Goal: Task Accomplishment & Management: Complete application form

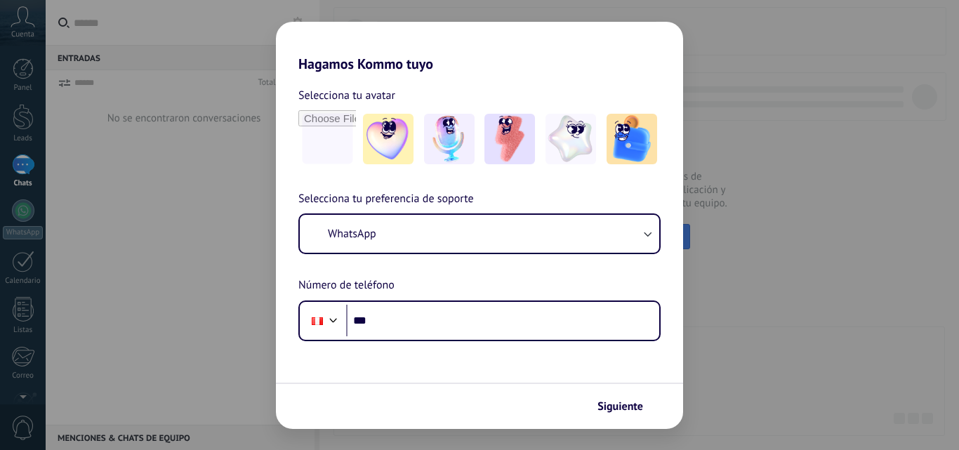
click at [698, 128] on div "Hagamos Kommo tuyo Selecciona tu avatar Selecciona tu preferencia de soporte Wh…" at bounding box center [479, 225] width 959 height 450
click at [221, 198] on div "Hagamos Kommo tuyo Selecciona tu avatar Selecciona tu preferencia de soporte Wh…" at bounding box center [479, 225] width 959 height 450
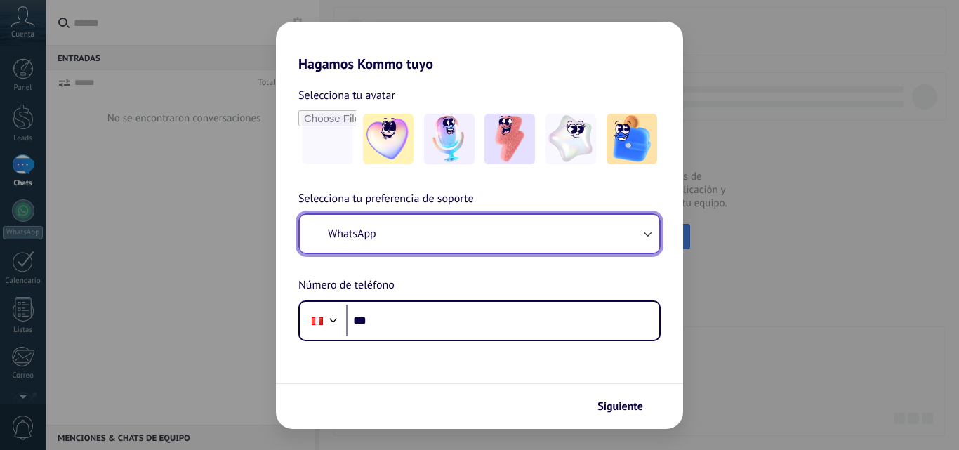
click at [541, 220] on button "WhatsApp" at bounding box center [480, 234] width 360 height 38
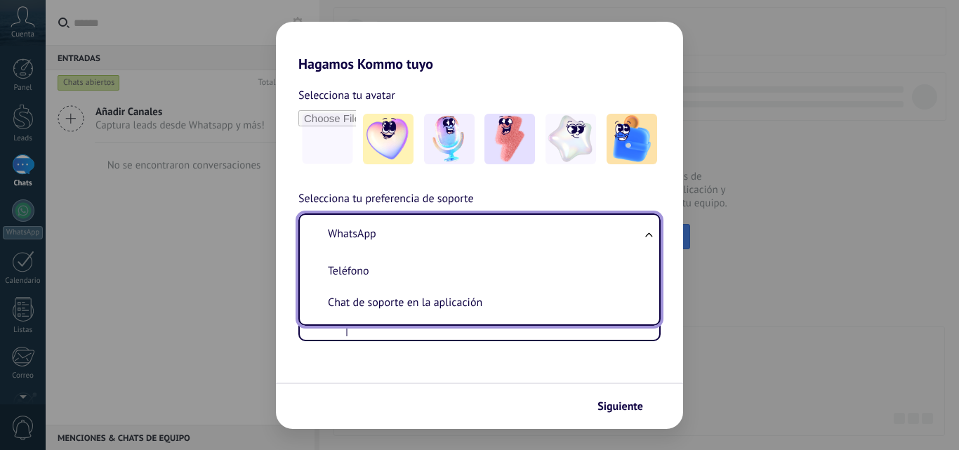
click at [541, 220] on li "WhatsApp" at bounding box center [476, 234] width 343 height 32
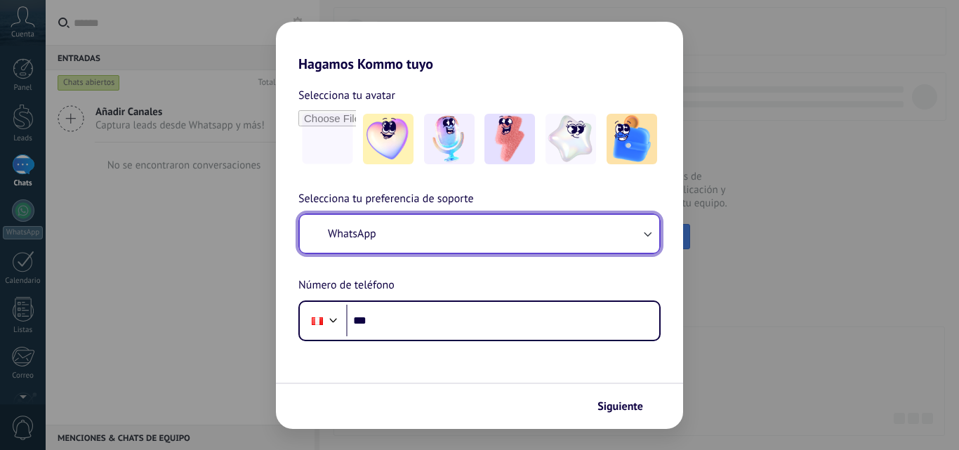
click at [541, 220] on button "WhatsApp" at bounding box center [480, 234] width 360 height 38
click at [448, 216] on button "WhatsApp" at bounding box center [480, 234] width 360 height 38
click at [448, 231] on button "WhatsApp" at bounding box center [480, 234] width 360 height 38
click at [516, 220] on button "WhatsApp" at bounding box center [480, 234] width 360 height 38
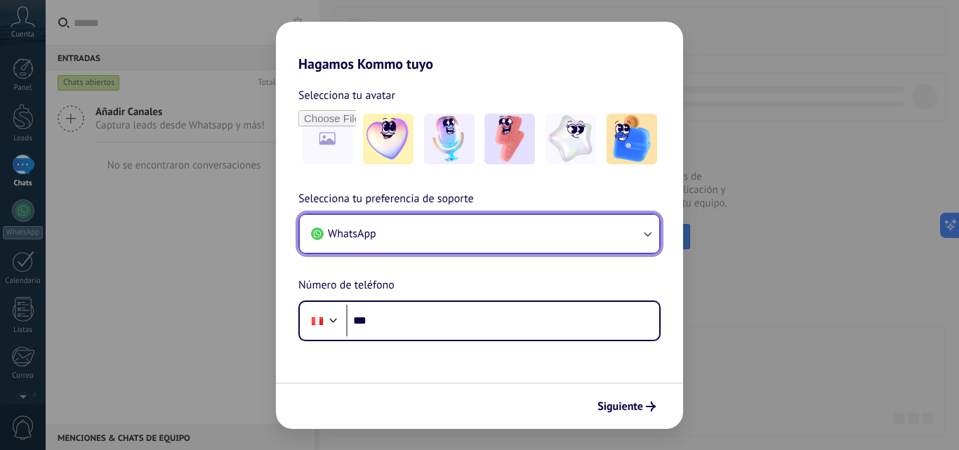
click at [653, 225] on button "WhatsApp" at bounding box center [480, 234] width 360 height 38
click at [649, 233] on icon "button" at bounding box center [647, 234] width 14 height 14
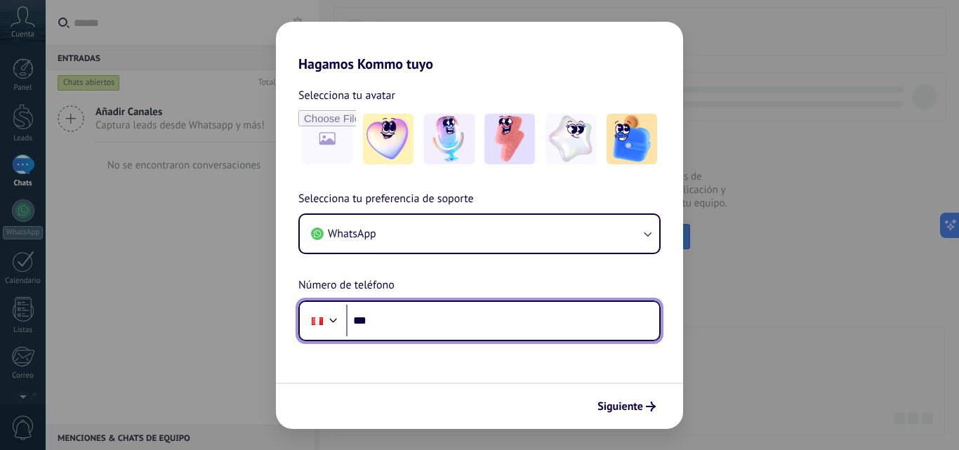
click at [520, 321] on input "***" at bounding box center [502, 321] width 313 height 32
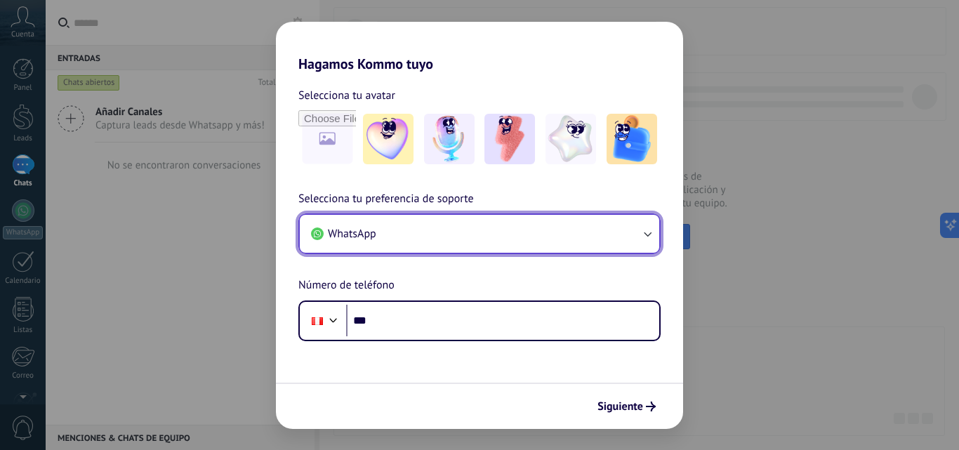
click at [640, 221] on button "WhatsApp" at bounding box center [480, 234] width 360 height 38
click at [640, 251] on button "WhatsApp" at bounding box center [480, 234] width 360 height 38
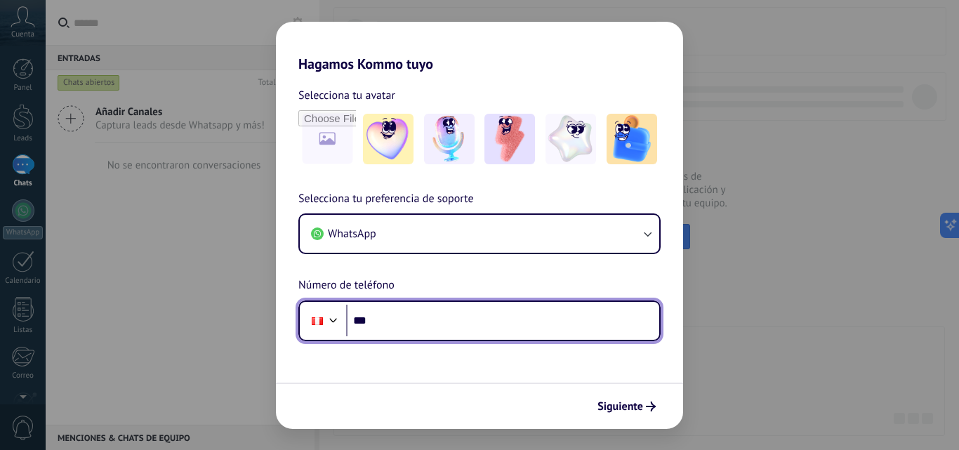
click at [435, 307] on input "***" at bounding box center [502, 321] width 313 height 32
type input "**********"
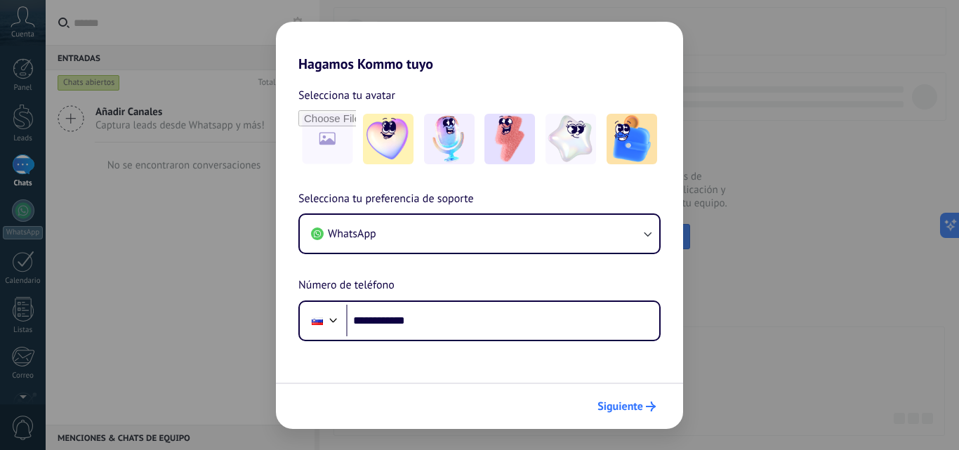
click at [627, 417] on button "Siguiente" at bounding box center [626, 407] width 71 height 24
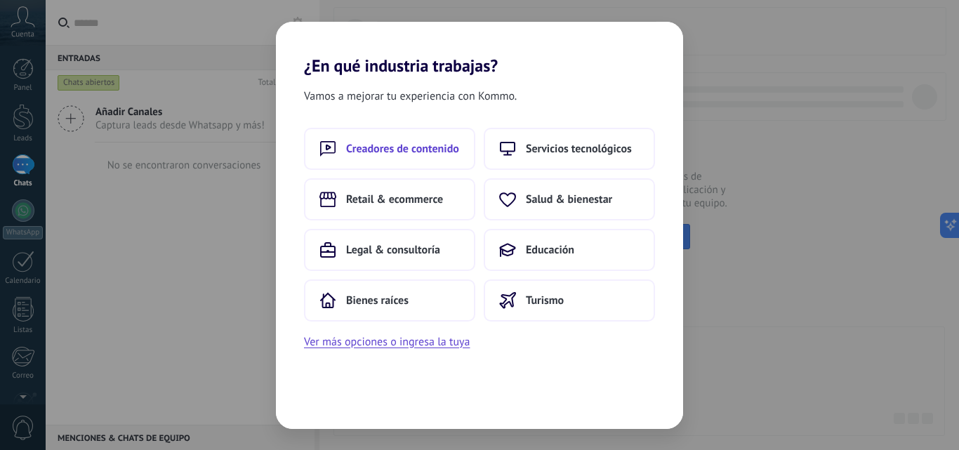
click at [429, 133] on button "Creadores de contenido" at bounding box center [389, 149] width 171 height 42
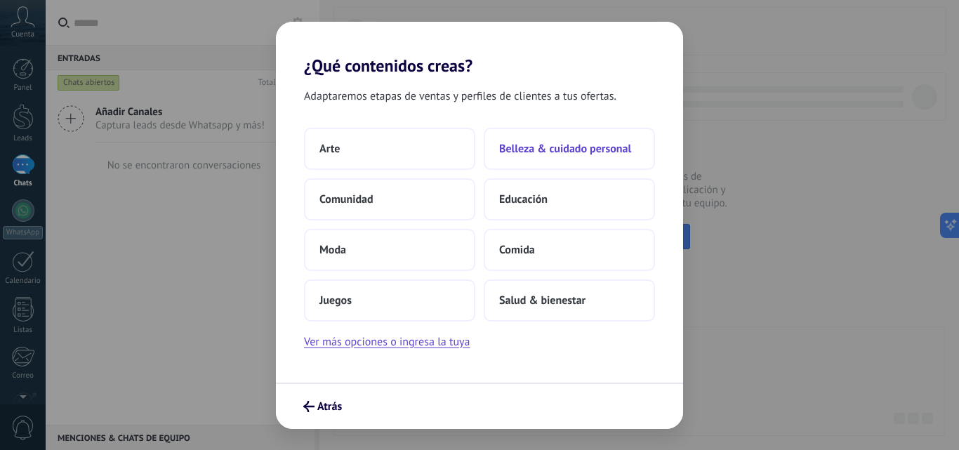
click at [554, 143] on span "Belleza & cuidado personal" at bounding box center [565, 149] width 132 height 14
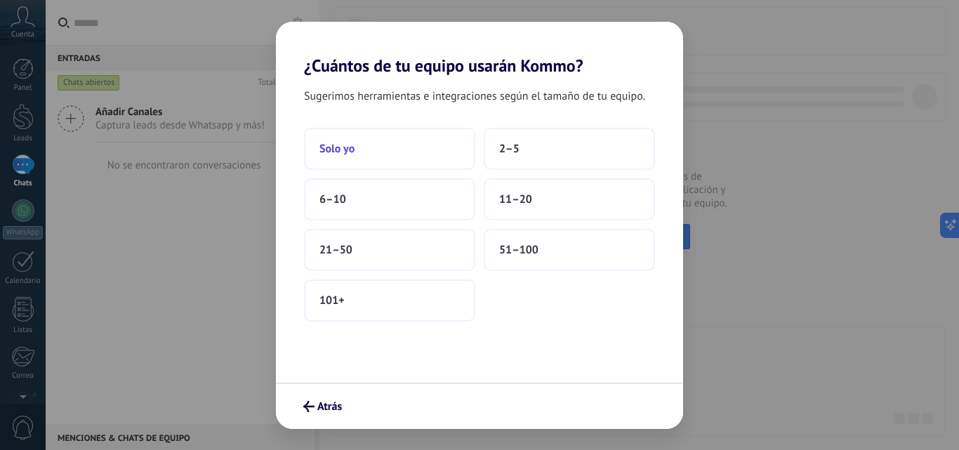
click at [402, 162] on button "Solo yo" at bounding box center [389, 149] width 171 height 42
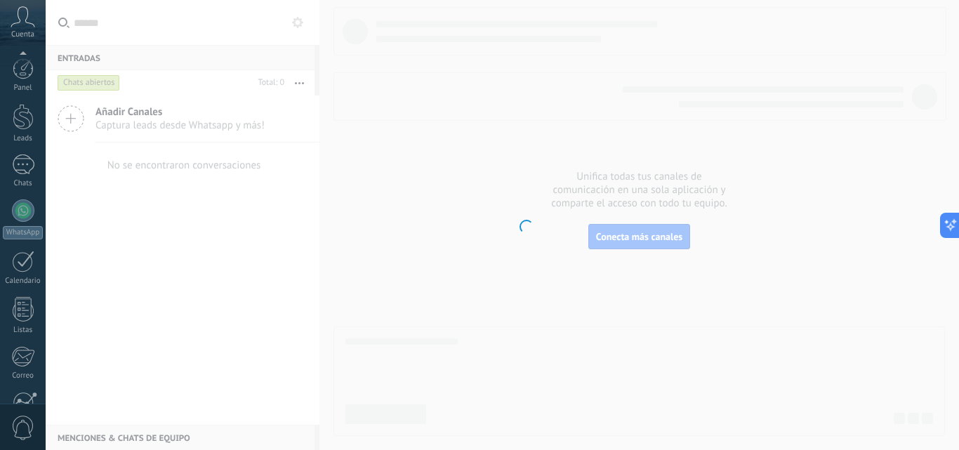
scroll to position [134, 0]
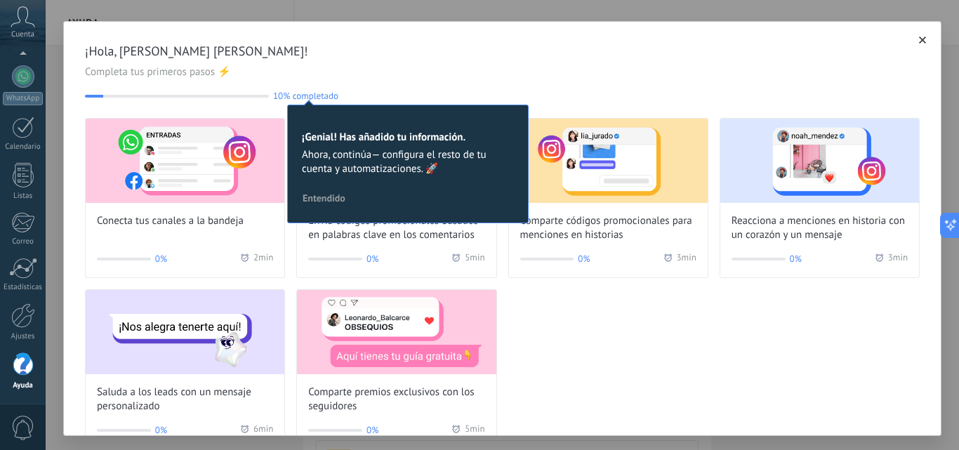
click at [700, 402] on div "Conecta tus canales a la bandeja 0% 2 min Envía códigos promocionales basados e…" at bounding box center [502, 283] width 835 height 331
click at [294, 89] on div "¡Hola, [PERSON_NAME] [PERSON_NAME]! Completa tus primeros pasos ⚡ 10% completad…" at bounding box center [502, 72] width 835 height 58
drag, startPoint x: 406, startPoint y: 79, endPoint x: 428, endPoint y: 77, distance: 21.8
click at [428, 77] on div "¡Hola, [PERSON_NAME] [PERSON_NAME]! Completa tus primeros pasos ⚡ 10% completad…" at bounding box center [502, 72] width 835 height 58
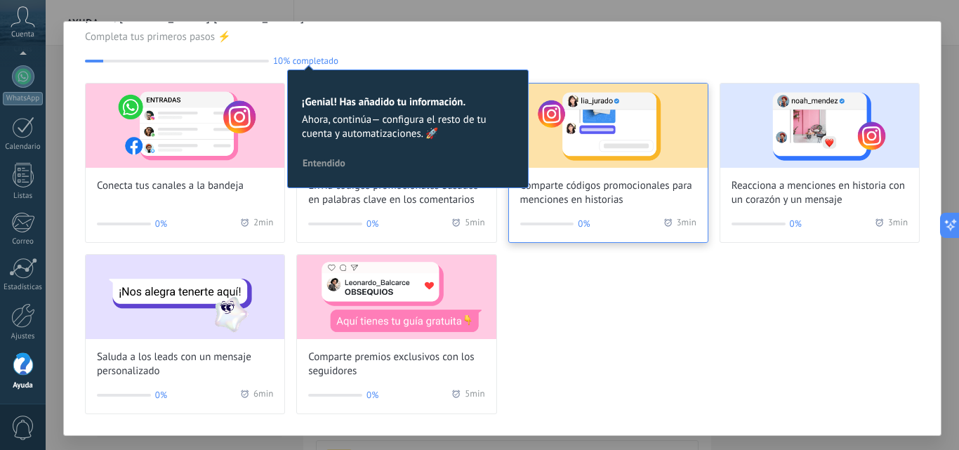
click at [627, 176] on div "Comparte códigos promocionales para menciones en historias" at bounding box center [608, 146] width 199 height 124
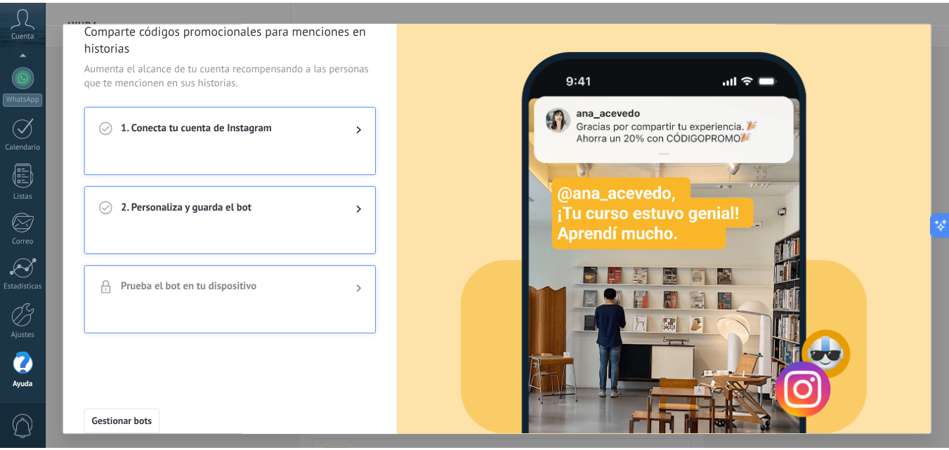
scroll to position [0, 0]
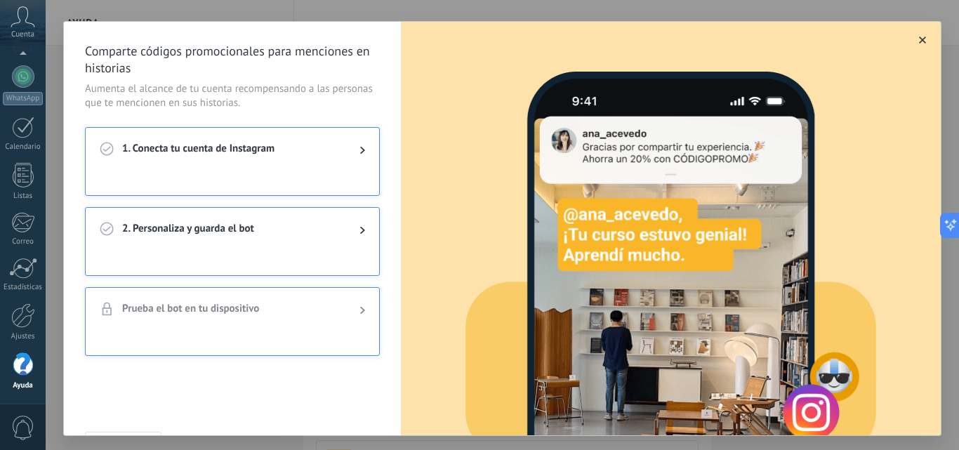
click at [916, 47] on button "button" at bounding box center [923, 40] width 14 height 14
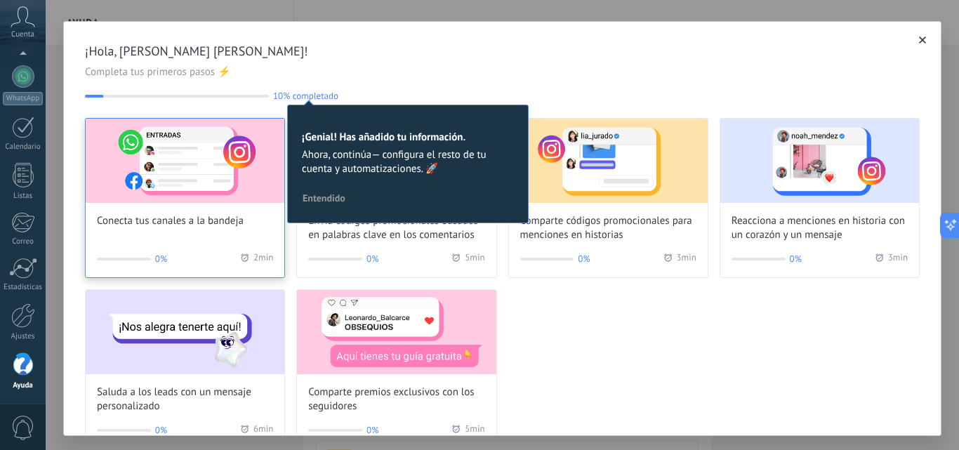
click at [190, 171] on img at bounding box center [185, 161] width 199 height 84
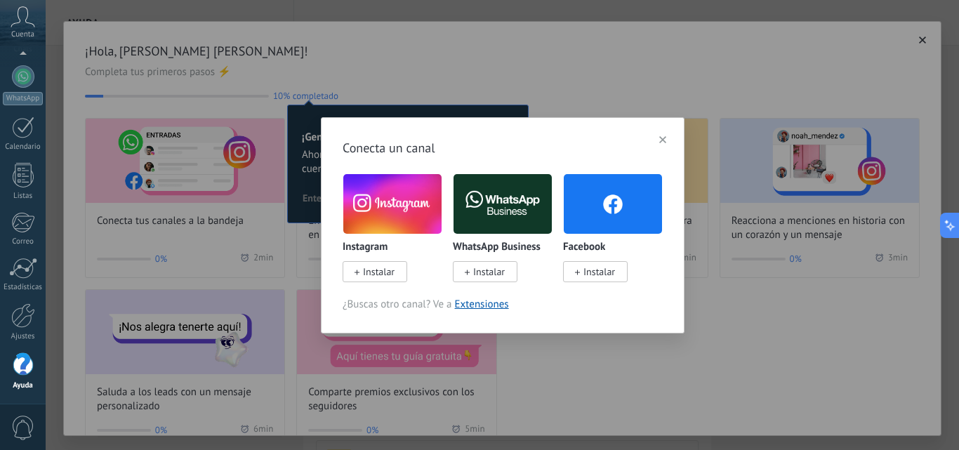
click at [386, 218] on img at bounding box center [392, 204] width 98 height 67
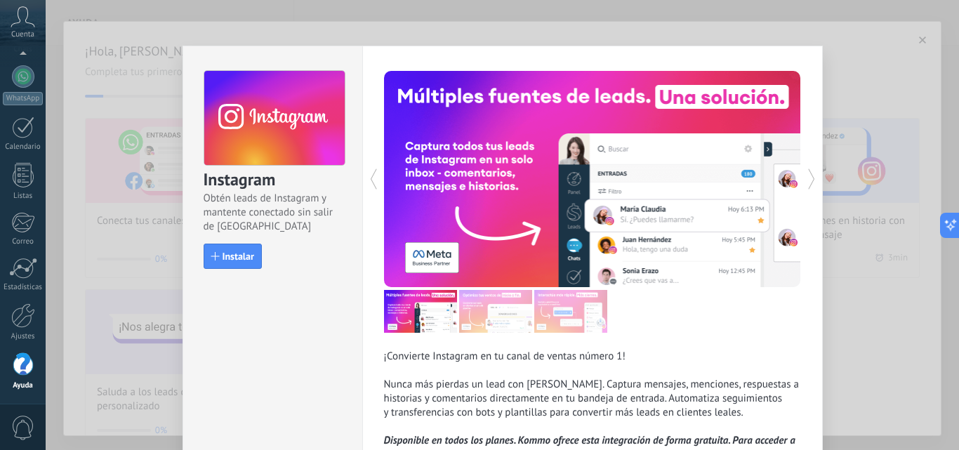
click at [808, 170] on use at bounding box center [811, 179] width 6 height 20
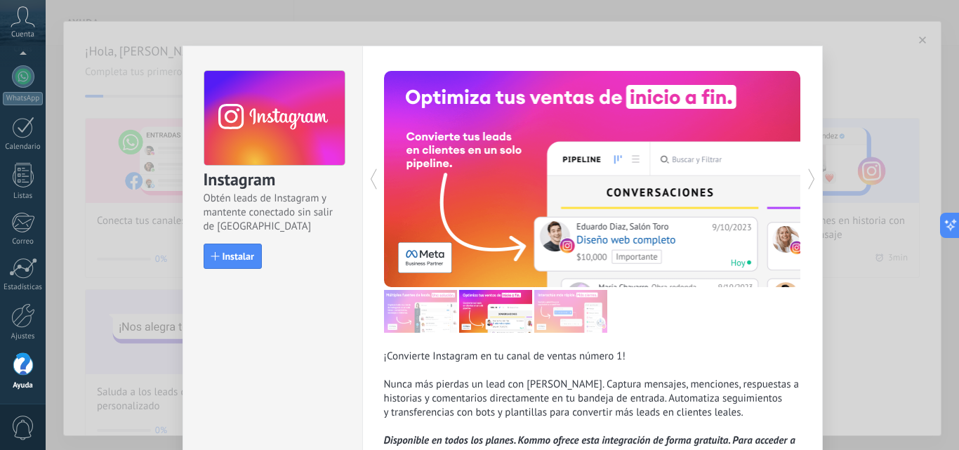
click at [808, 170] on use at bounding box center [811, 179] width 6 height 20
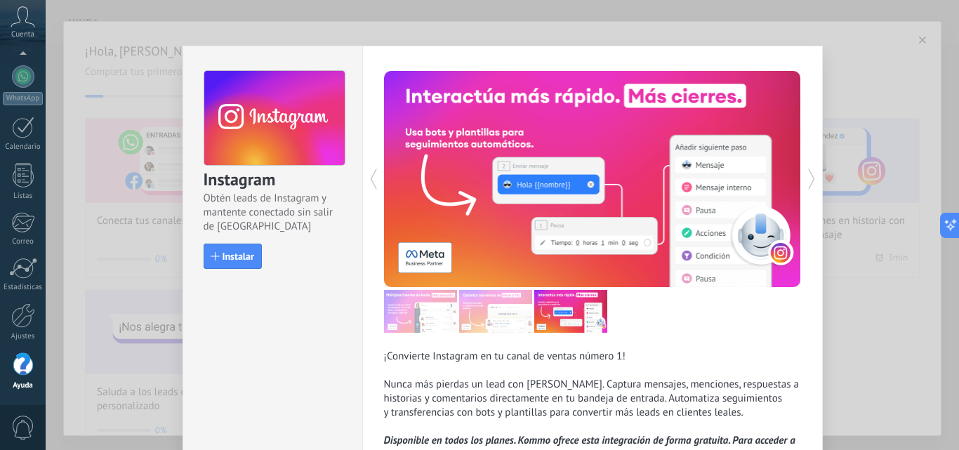
click at [370, 174] on icon at bounding box center [373, 179] width 7 height 21
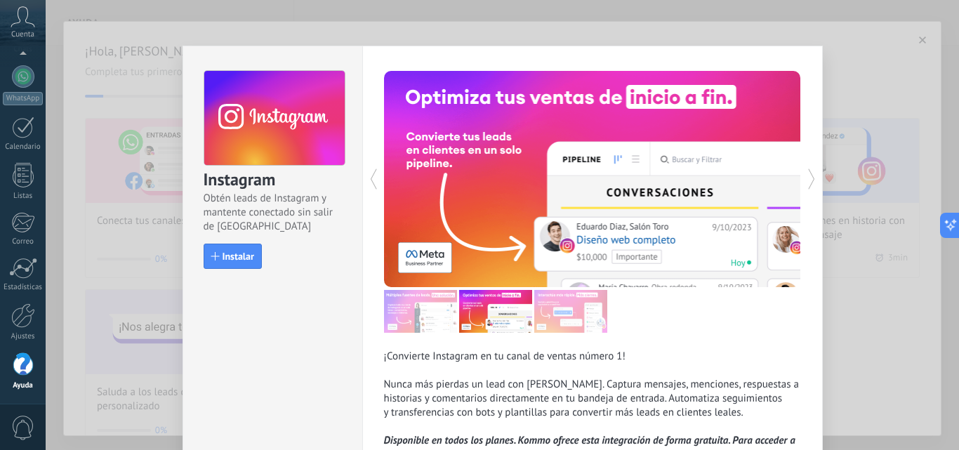
click at [370, 174] on icon at bounding box center [373, 179] width 7 height 21
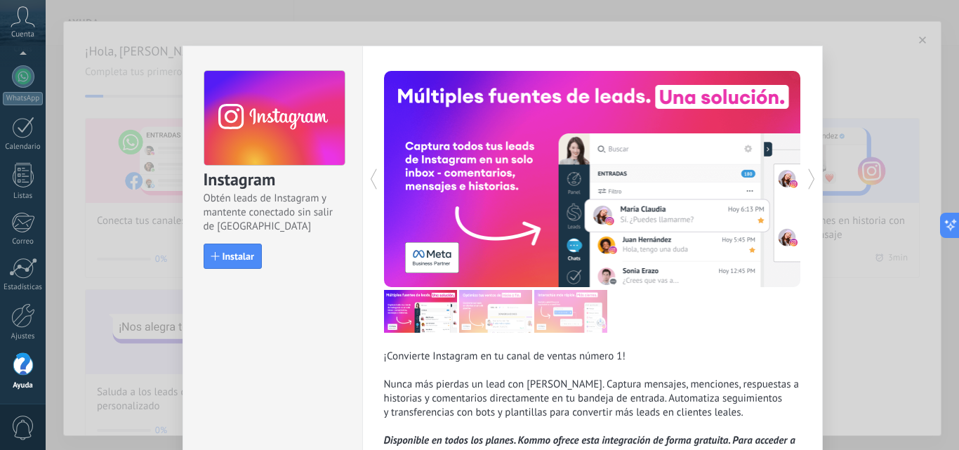
click at [370, 174] on icon at bounding box center [373, 179] width 7 height 21
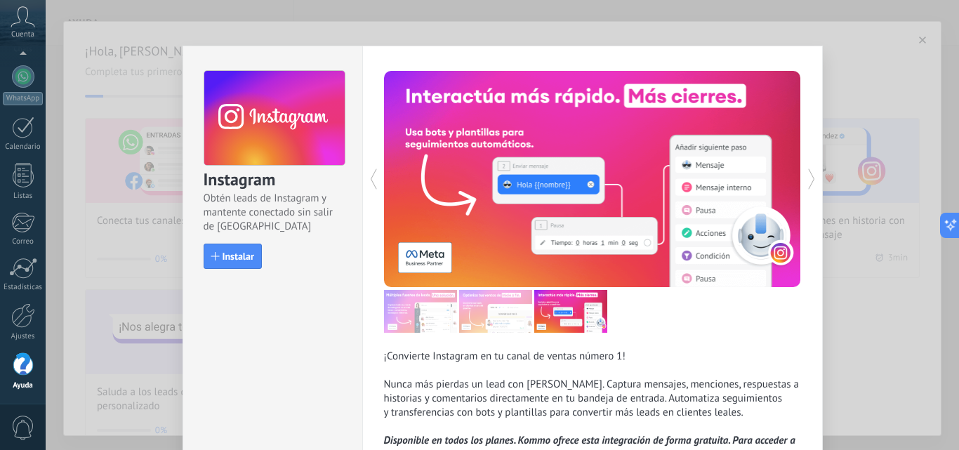
click at [370, 174] on icon at bounding box center [373, 179] width 7 height 21
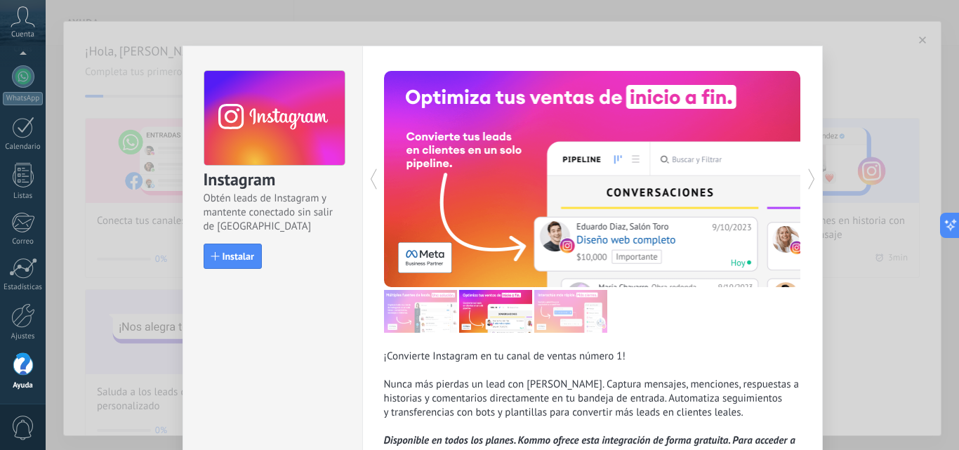
click at [808, 171] on icon at bounding box center [811, 179] width 7 height 21
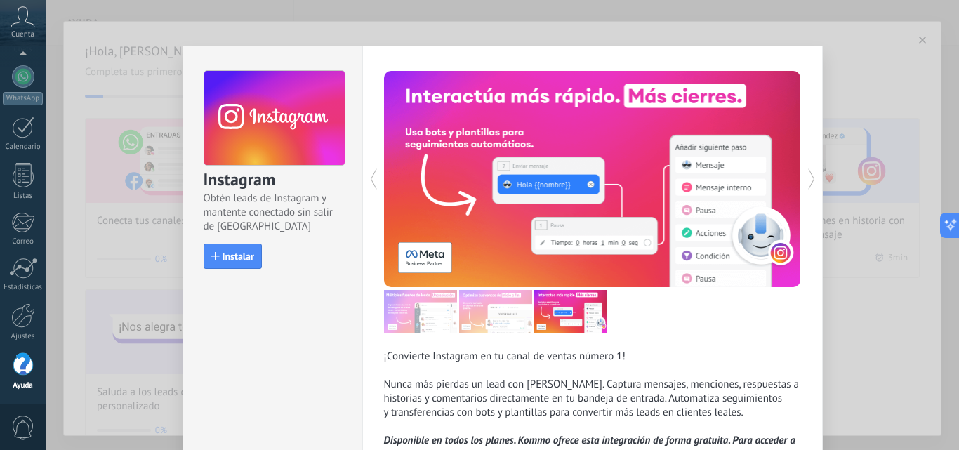
click at [808, 171] on icon at bounding box center [811, 179] width 7 height 21
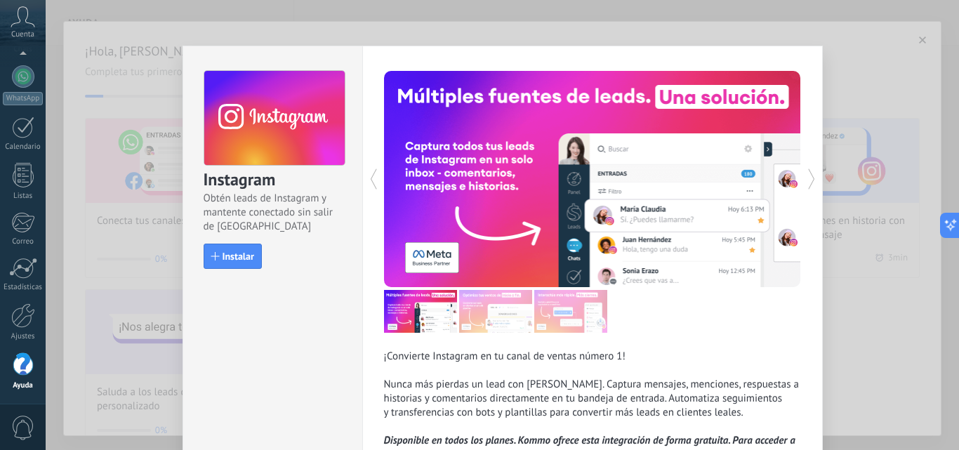
click at [816, 179] on div "¡Convierte Instagram en tu canal de ventas número 1! Nunca más pierdas un lead …" at bounding box center [592, 281] width 461 height 471
click at [798, 25] on div "Instagram Obtén leads de Instagram y mantente conectado sin salir de Kommo Inst…" at bounding box center [503, 225] width 914 height 450
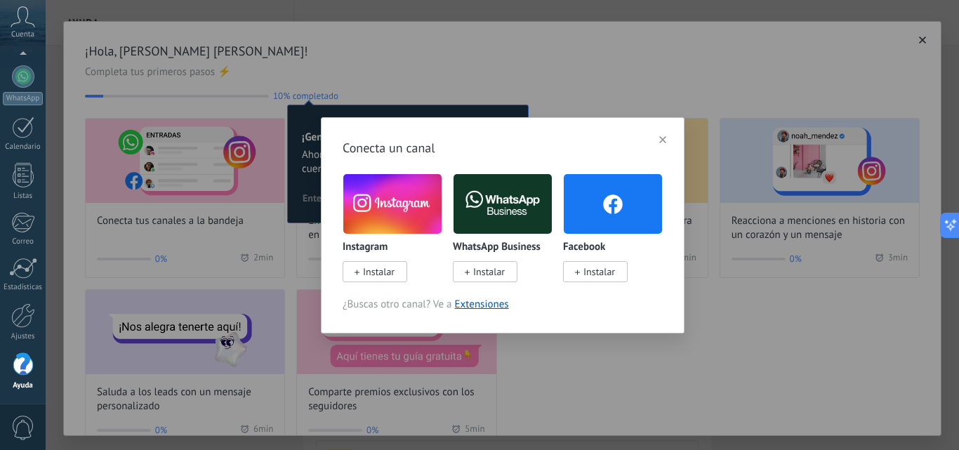
click at [669, 133] on button "button" at bounding box center [663, 139] width 20 height 21
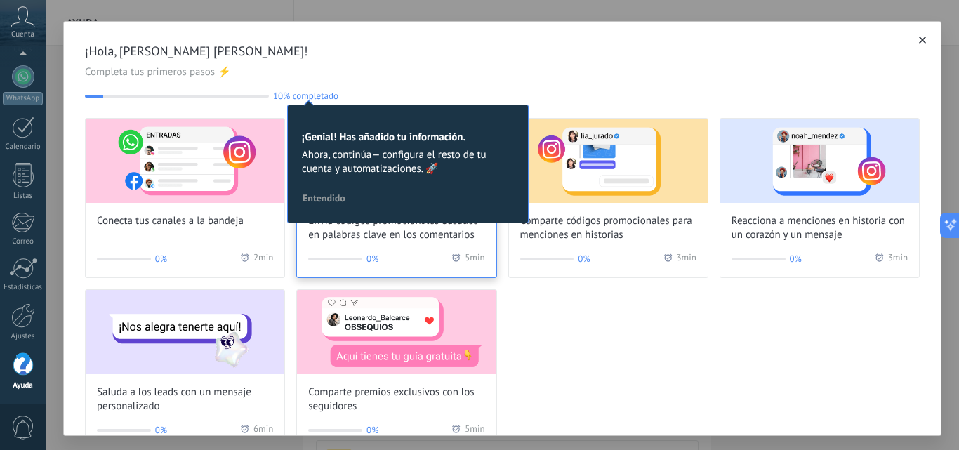
click at [394, 224] on span "Envía códigos promocionales basados en palabras clave en los comentarios" at bounding box center [396, 228] width 176 height 28
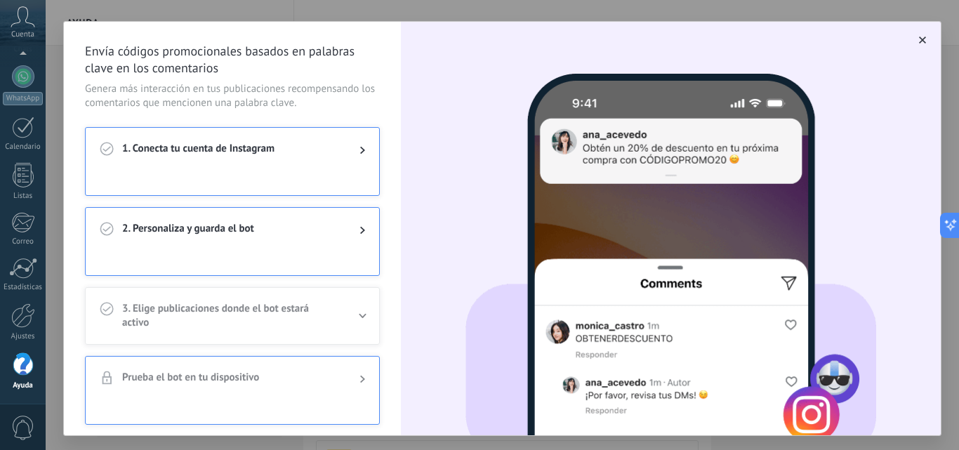
click at [919, 41] on use "button" at bounding box center [922, 40] width 7 height 7
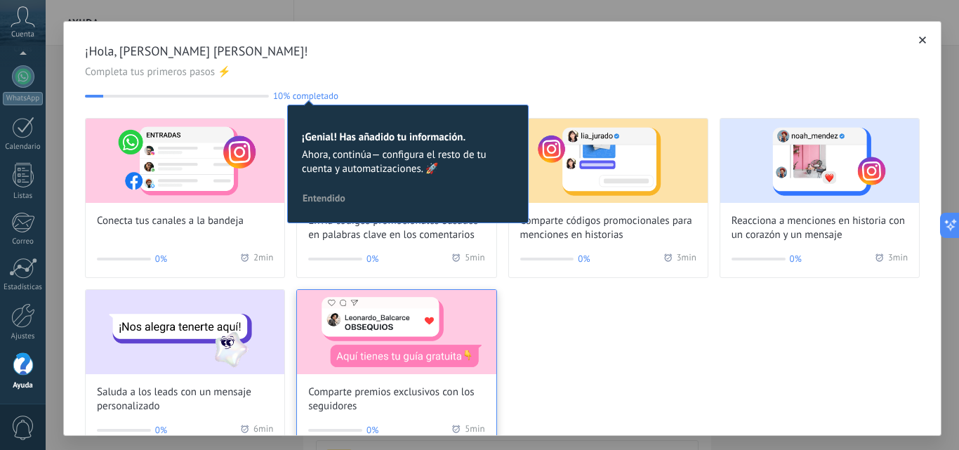
click at [394, 333] on img at bounding box center [396, 332] width 199 height 84
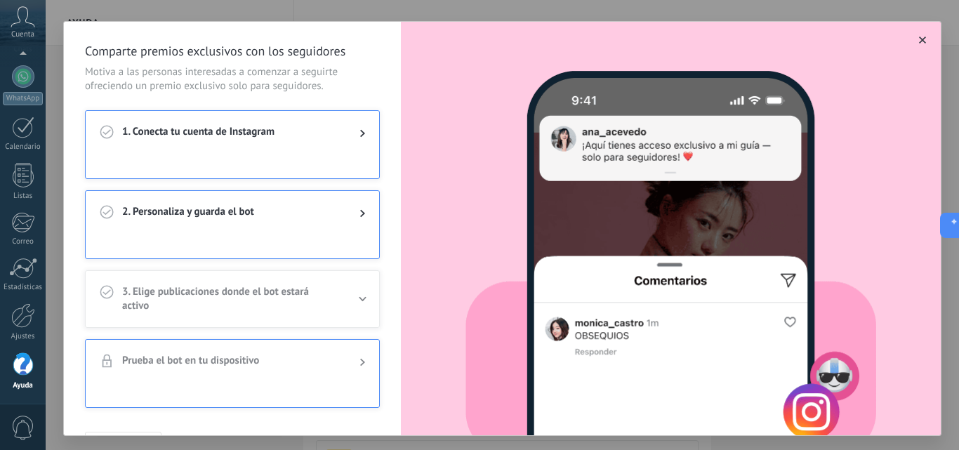
click at [916, 43] on button "button" at bounding box center [923, 40] width 14 height 14
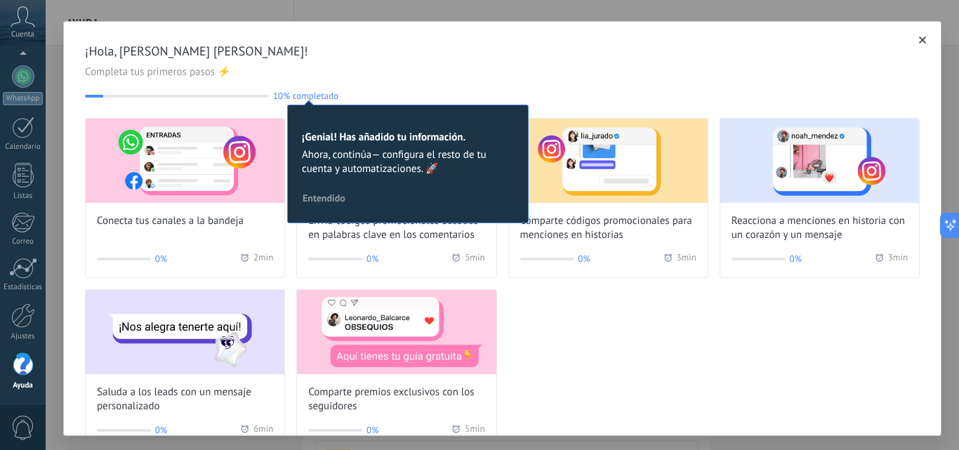
click at [276, 1] on div "¡Hola, [PERSON_NAME] [PERSON_NAME]! Completa tus primeros pasos ⚡ 10% completad…" at bounding box center [503, 225] width 914 height 450
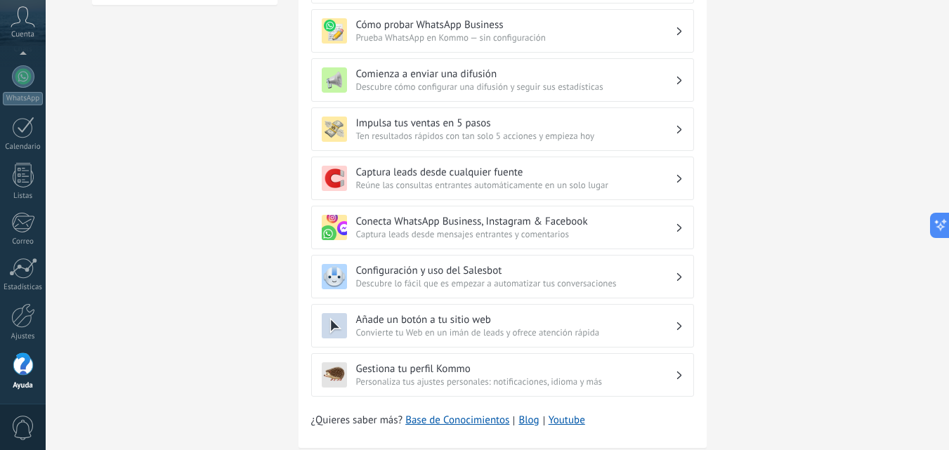
scroll to position [468, 0]
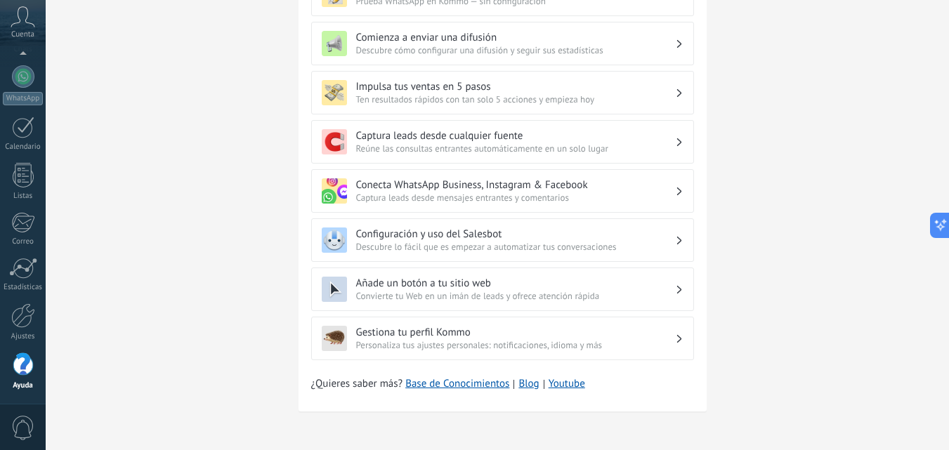
click at [642, 251] on span "Descubre lo fácil que es empezar a automatizar tus conversaciones" at bounding box center [515, 247] width 319 height 12
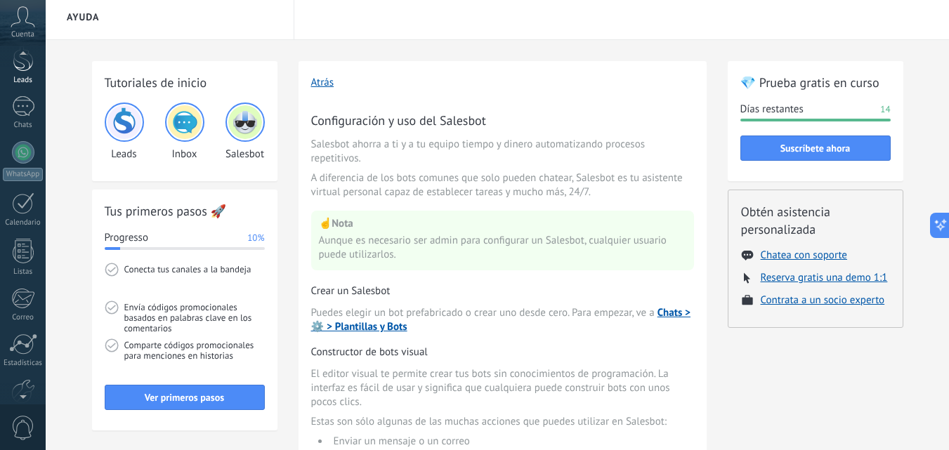
scroll to position [35, 0]
click at [25, 169] on div at bounding box center [23, 175] width 22 height 22
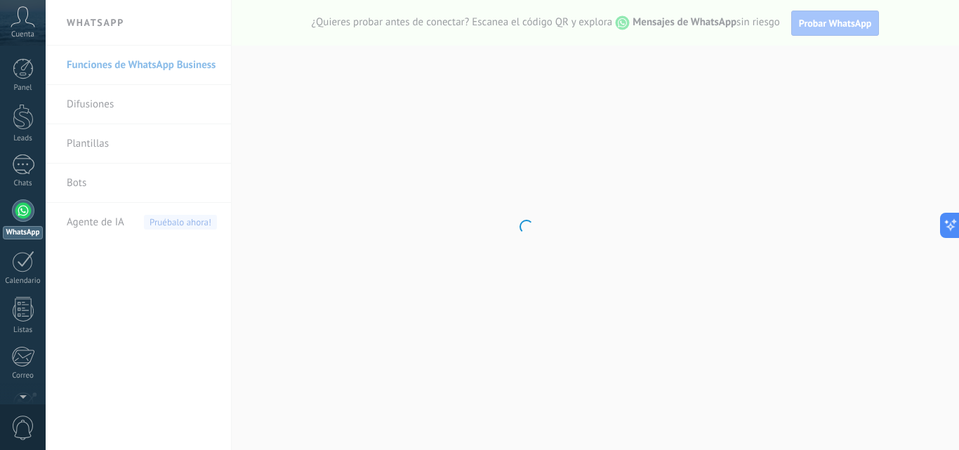
click at [388, 167] on body ".abccls-1,.abccls-2{fill-rule:evenodd}.abccls-2{fill:#fff} .abfcls-1{fill:none}…" at bounding box center [479, 225] width 959 height 450
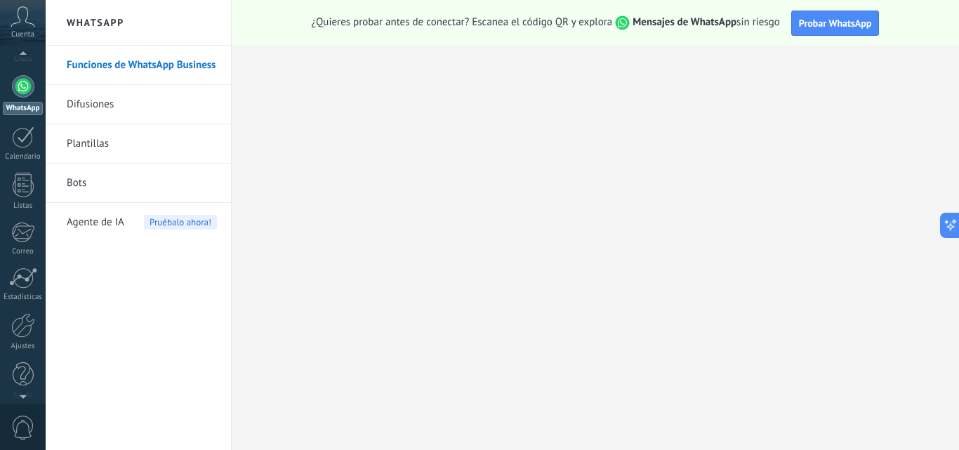
click at [22, 392] on div at bounding box center [23, 393] width 46 height 21
